Goal: Task Accomplishment & Management: Manage account settings

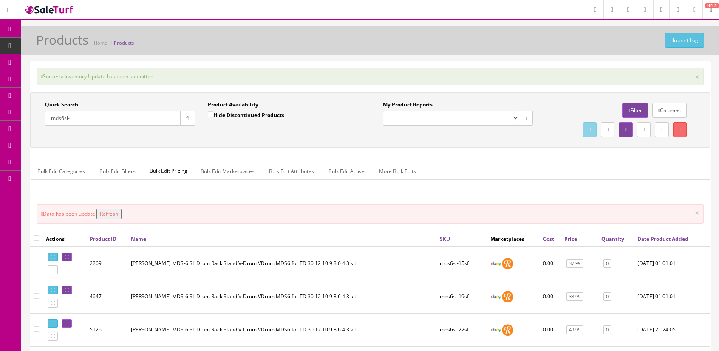
click at [397, 117] on select "Default" at bounding box center [451, 117] width 136 height 15
select select "3"
click at [383, 110] on select "Default" at bounding box center [451, 117] width 136 height 15
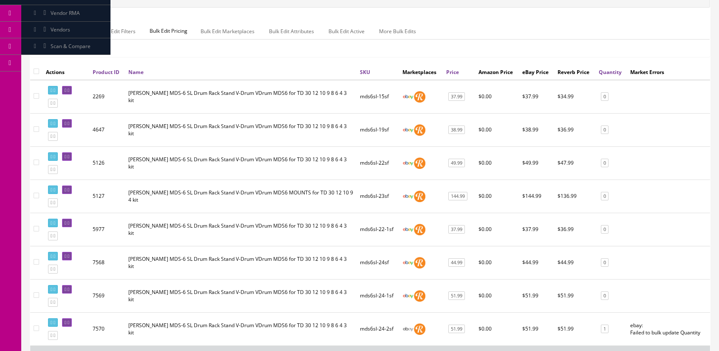
scroll to position [223, 0]
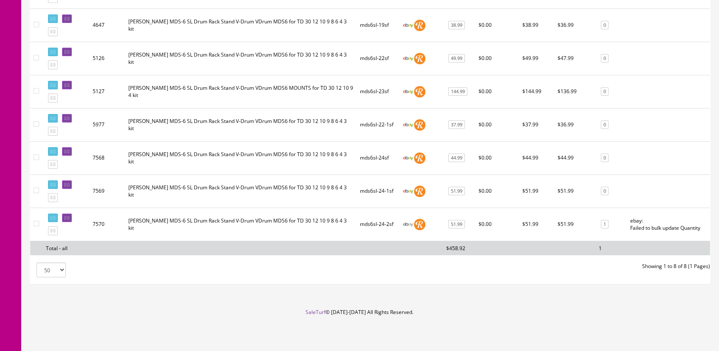
click at [568, 218] on td "ebay: Failed to bulk update Quantity" at bounding box center [668, 223] width 83 height 33
click at [69, 215] on icon at bounding box center [69, 217] width 2 height 5
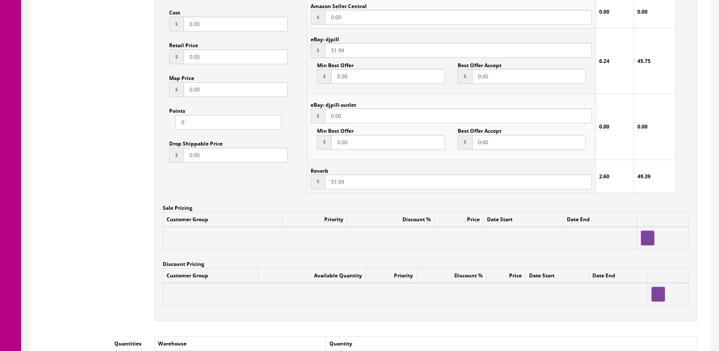
scroll to position [850, 0]
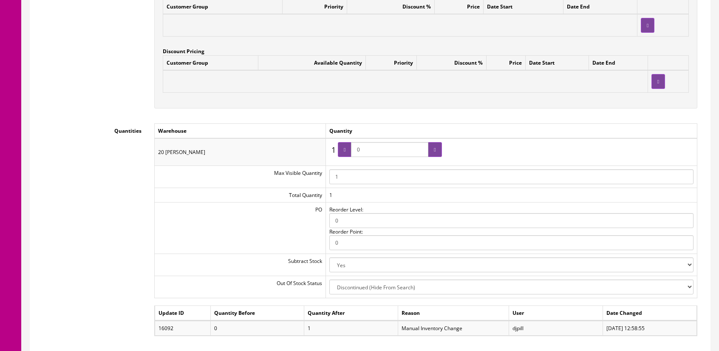
drag, startPoint x: 382, startPoint y: 140, endPoint x: 342, endPoint y: 146, distance: 39.5
click at [342, 146] on span "0" at bounding box center [390, 149] width 104 height 15
click at [117, 217] on div "Quantities Warehouse Quantity 20 Sheridan 1 1 0 Max Visible Quantity 1 Total Qu…" at bounding box center [370, 240] width 667 height 235
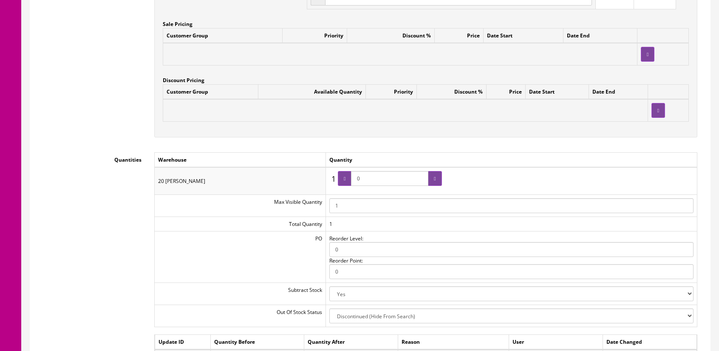
scroll to position [891, 0]
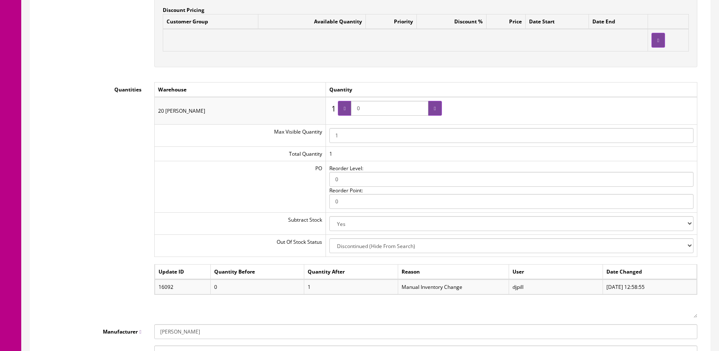
drag, startPoint x: 378, startPoint y: 107, endPoint x: 348, endPoint y: 109, distance: 30.2
click at [349, 109] on span "0" at bounding box center [390, 108] width 104 height 15
type input "1"
click at [351, 105] on div at bounding box center [345, 108] width 14 height 15
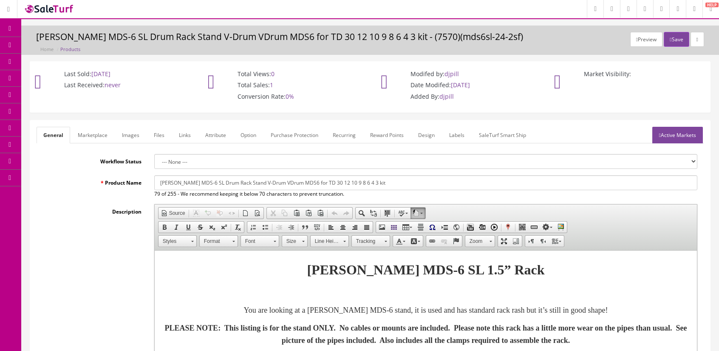
scroll to position [0, 0]
click at [664, 40] on button "Save" at bounding box center [676, 40] width 25 height 15
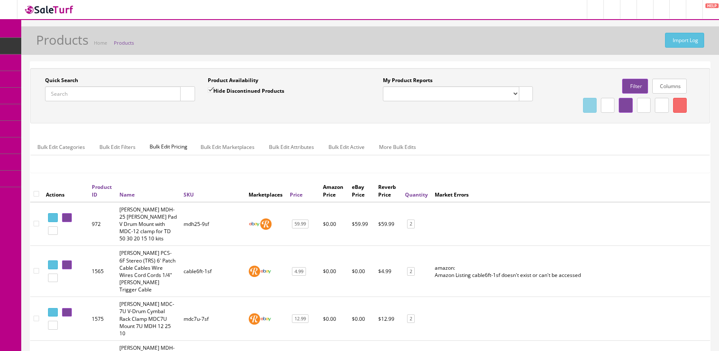
click at [119, 91] on input "Quick Search" at bounding box center [113, 93] width 136 height 15
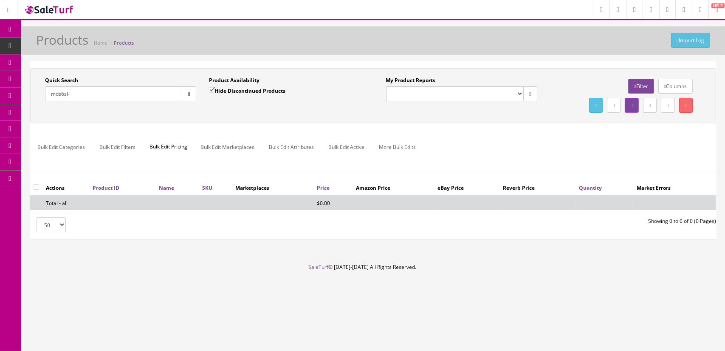
type input "mds6sl-"
click at [227, 89] on label "Hide Discontinued Products" at bounding box center [247, 90] width 76 height 8
click at [215, 89] on input "Hide Discontinued Products" at bounding box center [212, 90] width 6 height 6
checkbox input "false"
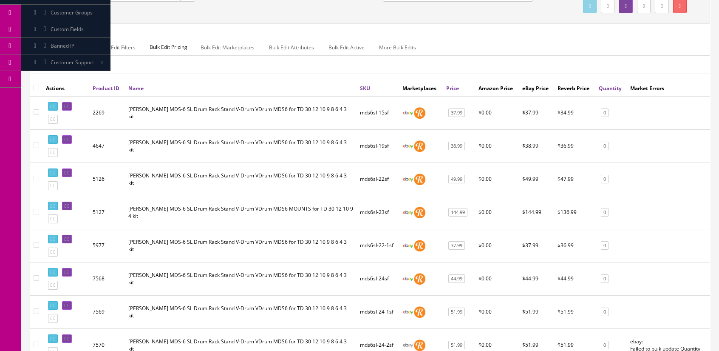
scroll to position [223, 0]
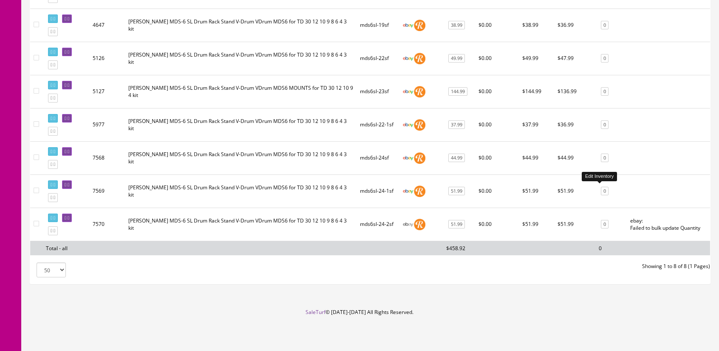
click at [601, 187] on link "0" at bounding box center [605, 191] width 8 height 9
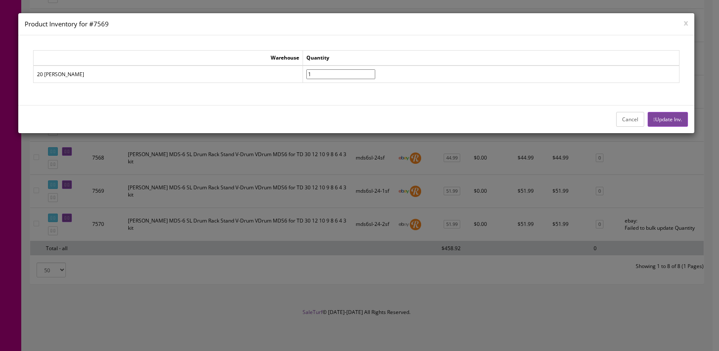
type input"] "1"
click at [315, 72] on input"] "1" at bounding box center [340, 74] width 69 height 10
click at [659, 120] on button "Update Inv." at bounding box center [668, 119] width 40 height 15
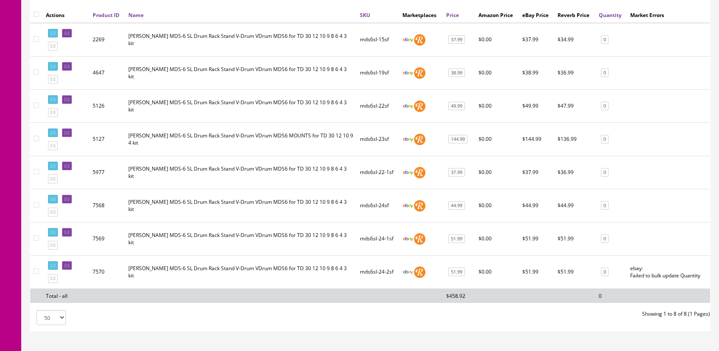
scroll to position [0, 0]
click at [11, 106] on nav "Richard Treleaven Owner Dashboard Item Data Products Bundles Bookings Downloads…" at bounding box center [10, 88] width 21 height 622
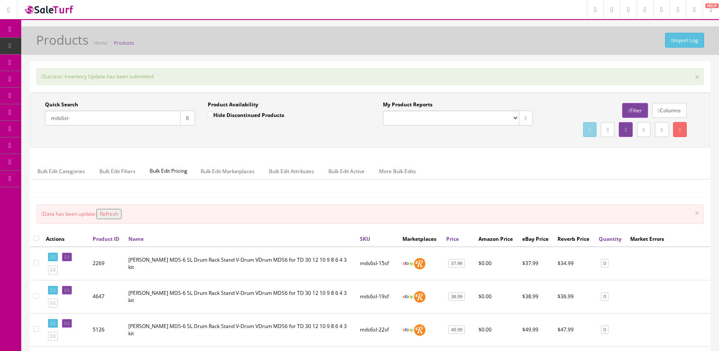
click at [188, 118] on icon "button" at bounding box center [187, 118] width 3 height 5
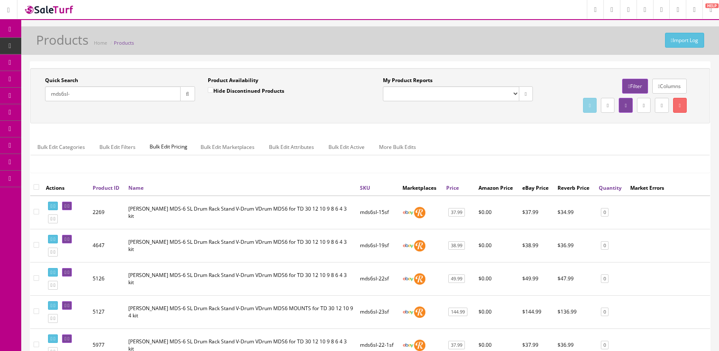
click at [512, 89] on select "Default" at bounding box center [451, 93] width 136 height 15
click at [379, 104] on div "My Product Reports Default" at bounding box center [457, 91] width 163 height 31
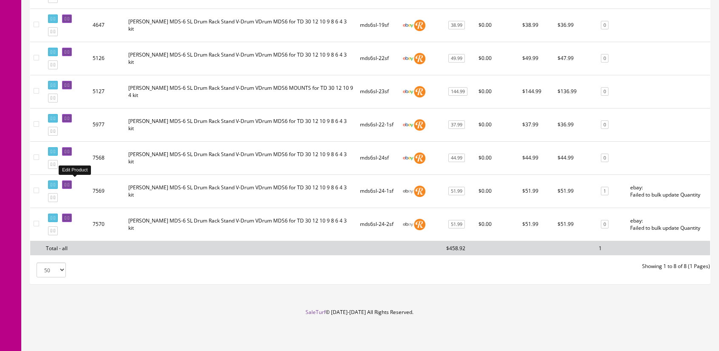
click at [69, 182] on icon at bounding box center [69, 184] width 2 height 5
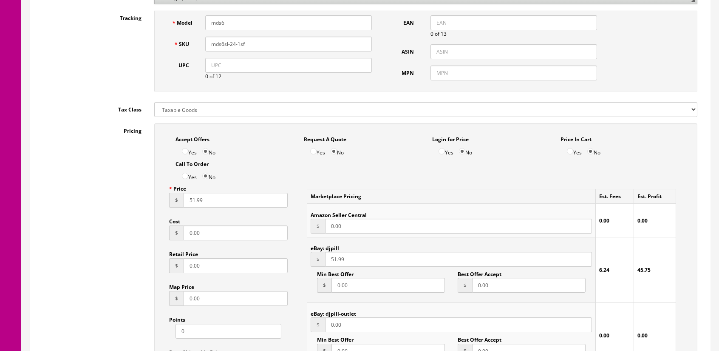
scroll to position [510, 0]
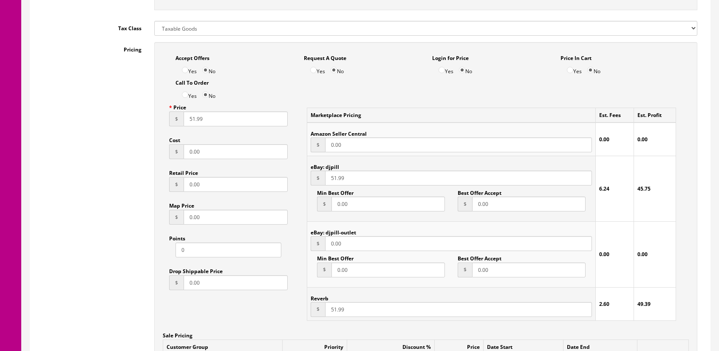
drag, startPoint x: 354, startPoint y: 310, endPoint x: 292, endPoint y: 316, distance: 61.9
click at [292, 316] on div "Accept Offers Yes No Request A Quote Yes No Login for Price Yes No Price In Car…" at bounding box center [425, 245] width 543 height 406
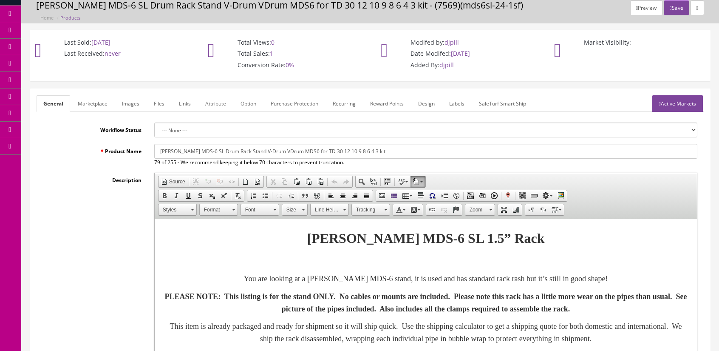
scroll to position [0, 0]
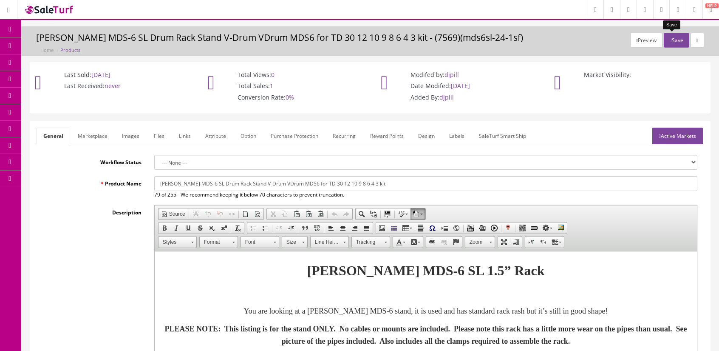
type input "99.99"
click at [673, 37] on button "Save" at bounding box center [676, 40] width 25 height 15
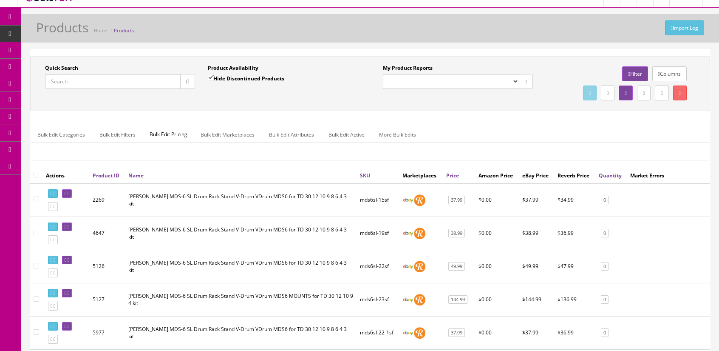
scroll to position [223, 0]
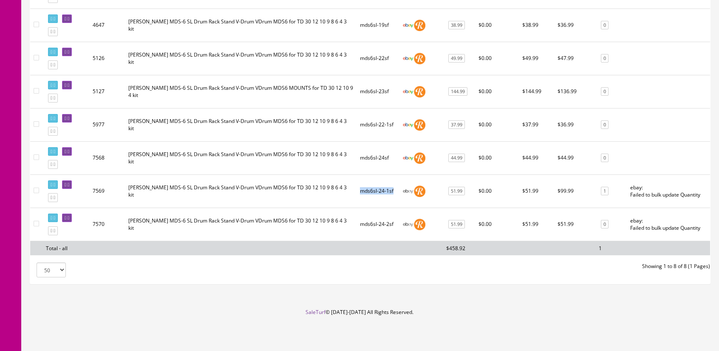
drag, startPoint x: 391, startPoint y: 185, endPoint x: 356, endPoint y: 183, distance: 34.9
click at [356, 183] on td "mds6sl-24-1sf" at bounding box center [377, 190] width 42 height 33
copy td "mds6sl-24-1sf"
click at [69, 182] on icon at bounding box center [69, 184] width 2 height 5
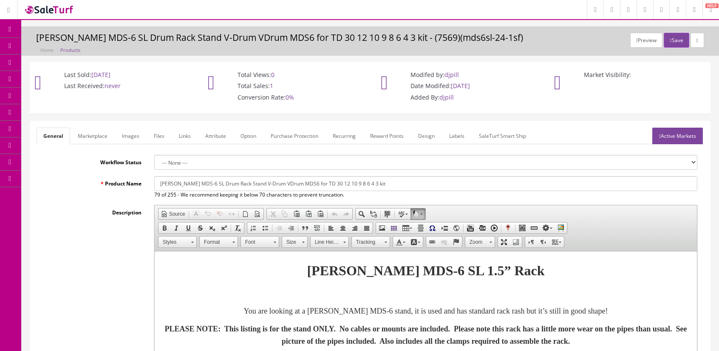
click at [671, 134] on link "Active Markets" at bounding box center [677, 135] width 51 height 17
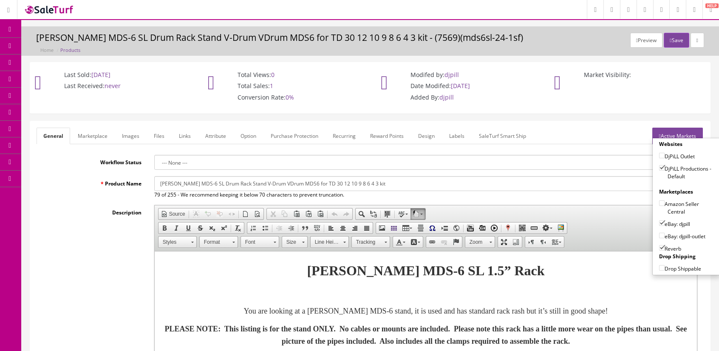
click at [86, 246] on div "Description Rich Text Editor, input-description1 Editor toolbars Document Sourc…" at bounding box center [370, 319] width 667 height 228
click at [91, 136] on link "Marketplace" at bounding box center [92, 135] width 43 height 17
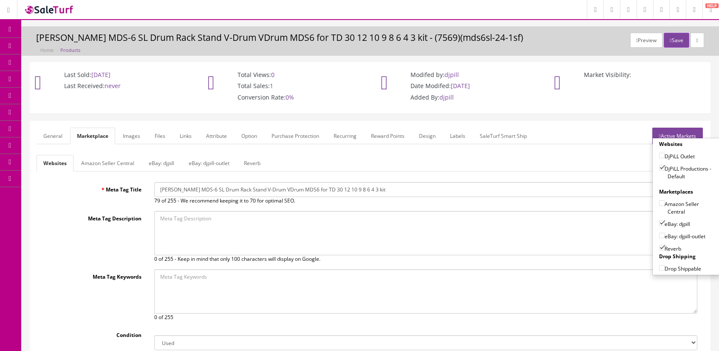
click at [173, 164] on link "eBay: djpill" at bounding box center [161, 163] width 39 height 17
